Goal: Find contact information: Find contact information

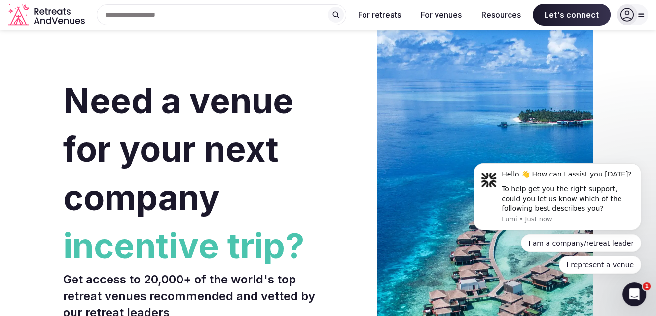
click at [641, 14] on icon at bounding box center [641, 14] width 5 height 3
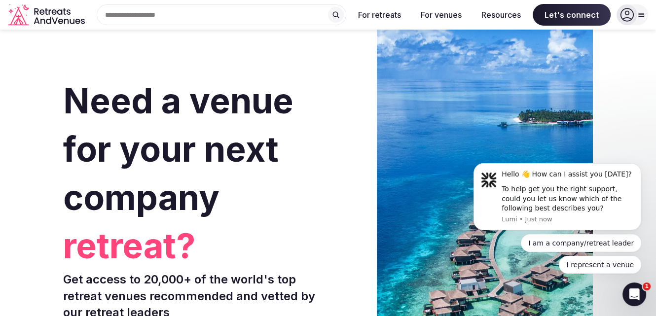
click at [136, 219] on h1 "Need a venue for your next company retreat?" at bounding box center [193, 170] width 261 height 186
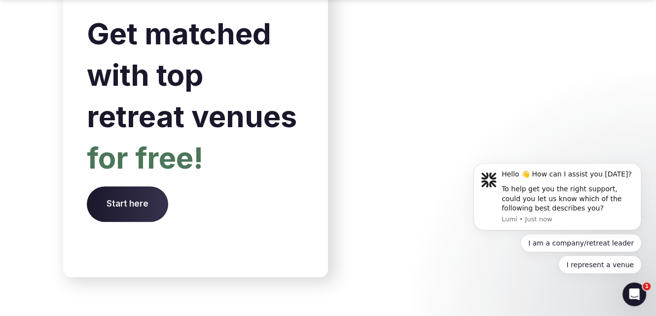
scroll to position [4214, 0]
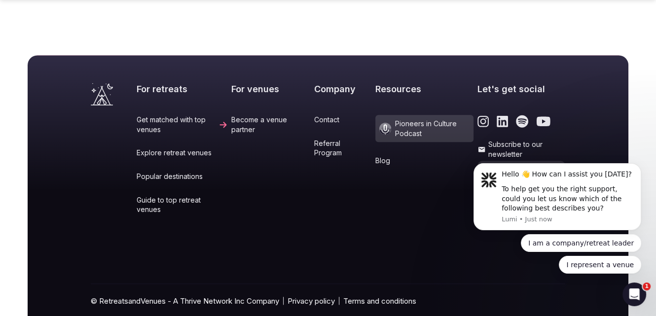
click at [321, 115] on link "Contact" at bounding box center [342, 120] width 57 height 10
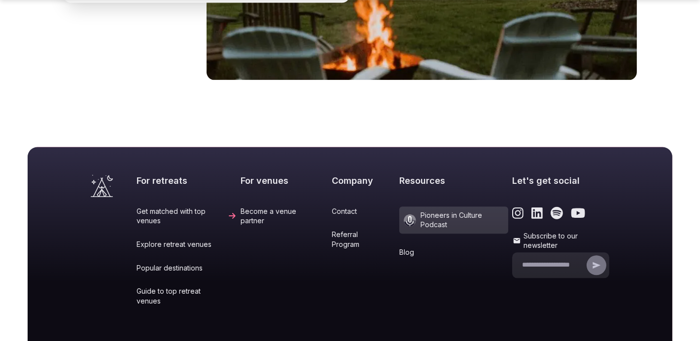
scroll to position [4160, 0]
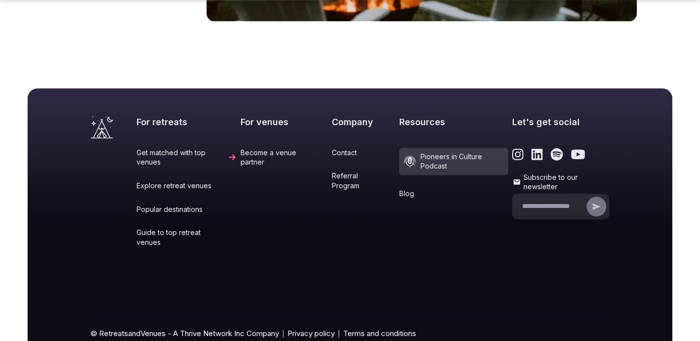
click at [342, 148] on link "Contact" at bounding box center [363, 153] width 63 height 10
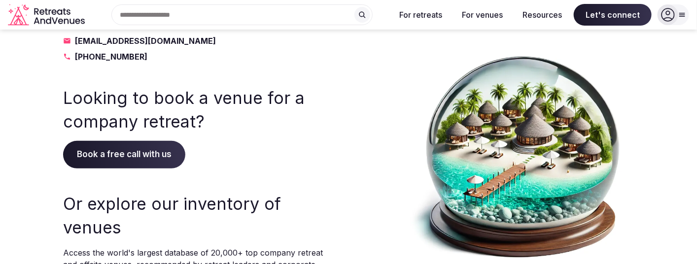
scroll to position [109, 0]
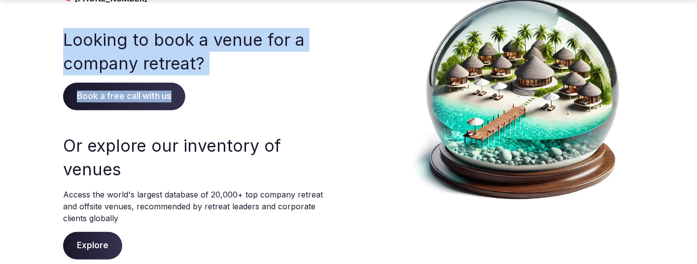
drag, startPoint x: 66, startPoint y: 38, endPoint x: 206, endPoint y: 114, distance: 160.0
click at [206, 114] on div "Contact us info@retreatsandvenues.com +1 330-460-0874 Looking to book a venue f…" at bounding box center [201, 96] width 276 height 328
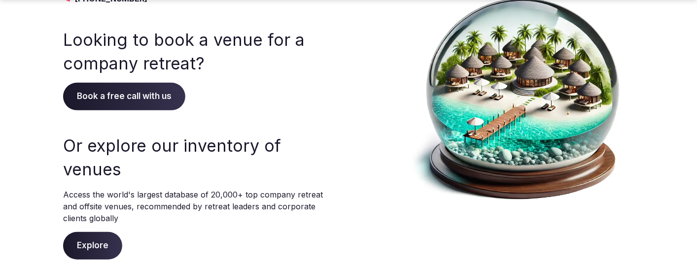
drag, startPoint x: 206, startPoint y: 114, endPoint x: 258, endPoint y: 118, distance: 51.9
click at [257, 117] on div "Contact us info@retreatsandvenues.com +1 330-460-0874 Looking to book a venue f…" at bounding box center [201, 96] width 276 height 328
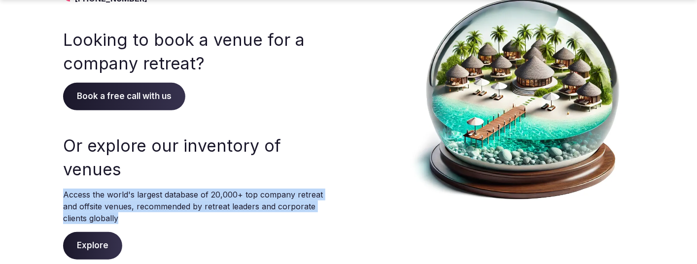
drag, startPoint x: 64, startPoint y: 171, endPoint x: 235, endPoint y: 198, distance: 173.2
click at [235, 198] on p "Access the world's largest database of 20,000+ top company retreat and offsite …" at bounding box center [201, 207] width 276 height 36
copy p "Access the world's largest database of 20,000+ top company retreat and offsite …"
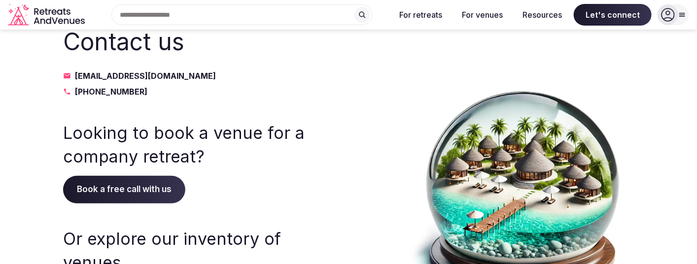
scroll to position [0, 0]
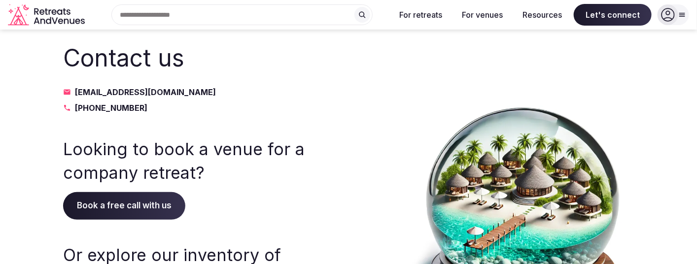
click at [37, 8] on icon "Retreats and Venues company logo" at bounding box center [37, 11] width 4 height 6
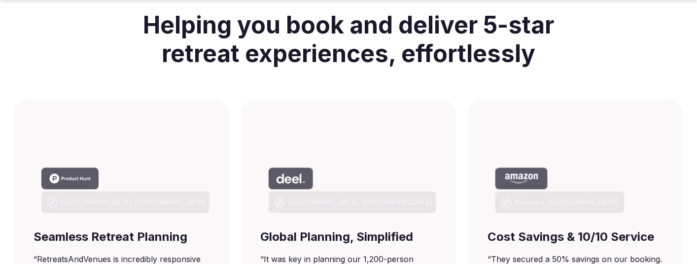
scroll to position [603, 0]
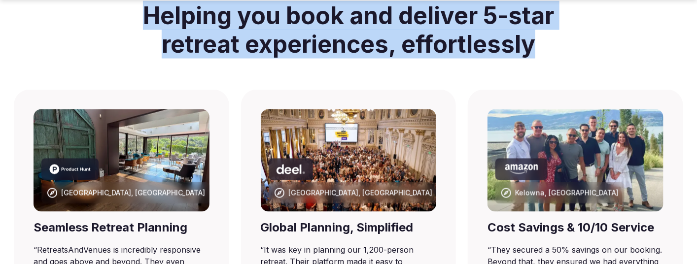
drag, startPoint x: 141, startPoint y: 14, endPoint x: 531, endPoint y: 62, distance: 392.4
click at [531, 62] on h2 "Helping you book and deliver 5-star retreat experiences, effortlessly" at bounding box center [349, 30] width 442 height 80
copy h2 "Helping you book and deliver 5-star retreat experiences, effortlessly"
